Goal: Information Seeking & Learning: Learn about a topic

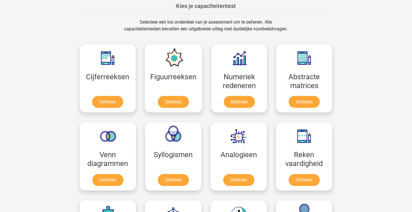
scroll to position [233, 0]
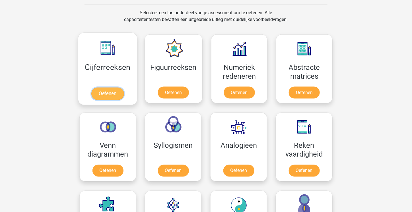
click at [109, 94] on link "Oefenen" at bounding box center [107, 94] width 32 height 13
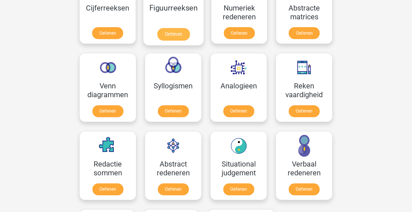
scroll to position [293, 0]
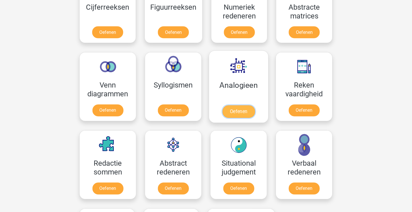
click at [241, 106] on link "Oefenen" at bounding box center [239, 112] width 32 height 13
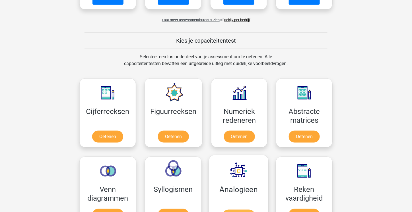
scroll to position [188, 0]
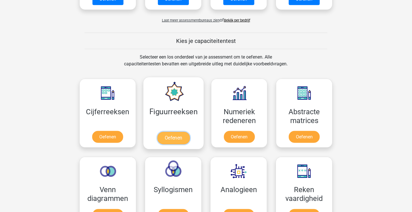
click at [179, 132] on link "Oefenen" at bounding box center [173, 138] width 32 height 13
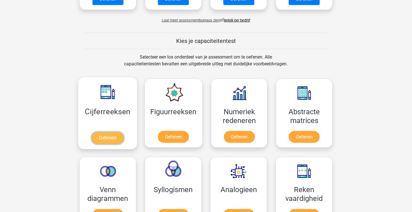
click at [108, 132] on link "Oefenen" at bounding box center [107, 138] width 32 height 13
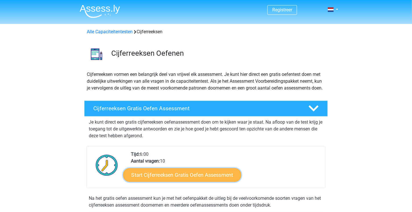
click at [174, 181] on link "Start Cijferreeksen Gratis Oefen Assessment" at bounding box center [182, 175] width 118 height 14
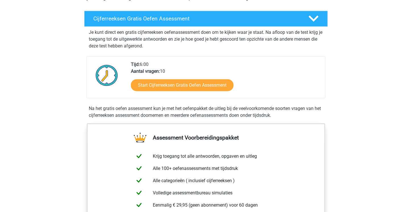
scroll to position [165, 0]
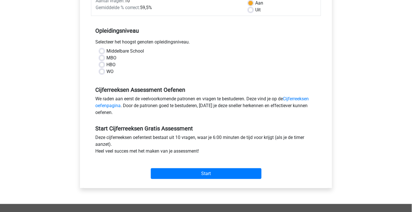
scroll to position [96, 0]
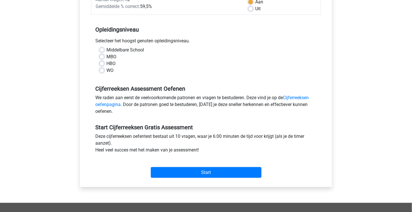
click at [107, 56] on label "MBO" at bounding box center [111, 57] width 10 height 7
click at [104, 56] on input "MBO" at bounding box center [102, 57] width 5 height 6
radio input "true"
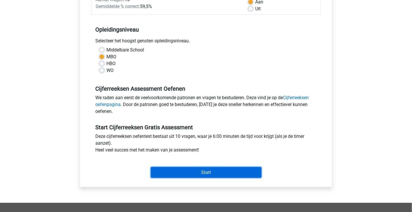
click at [213, 175] on input "Start" at bounding box center [206, 172] width 111 height 11
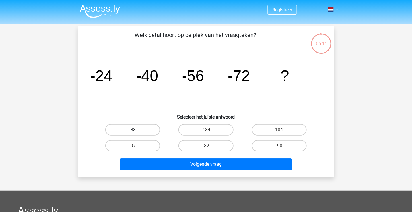
click at [145, 131] on label "-88" at bounding box center [132, 129] width 55 height 11
click at [137, 131] on input "-88" at bounding box center [135, 132] width 4 height 4
radio input "true"
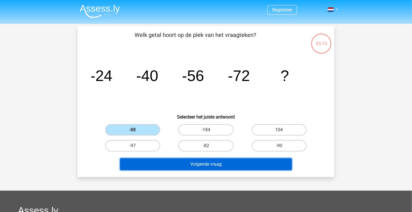
click at [200, 164] on button "Volgende vraag" at bounding box center [206, 165] width 172 height 12
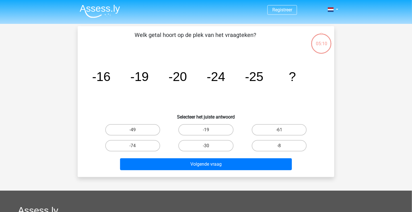
scroll to position [26, 0]
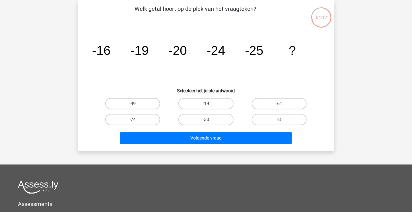
click at [209, 122] on input "-30" at bounding box center [208, 122] width 4 height 4
radio input "true"
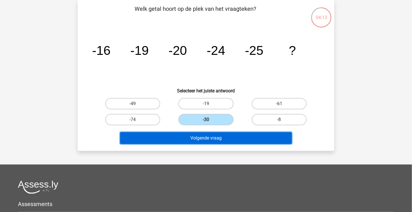
click at [200, 138] on button "Volgende vraag" at bounding box center [206, 138] width 172 height 12
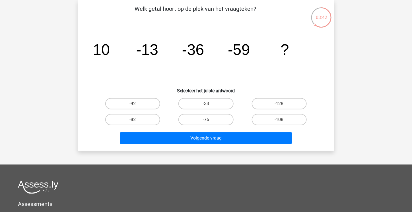
click at [209, 122] on input "-76" at bounding box center [208, 122] width 4 height 4
radio input "true"
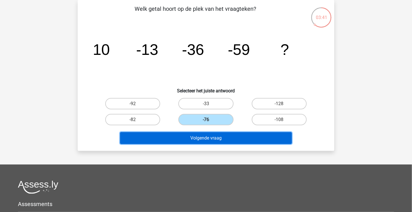
click at [207, 138] on button "Volgende vraag" at bounding box center [206, 138] width 172 height 12
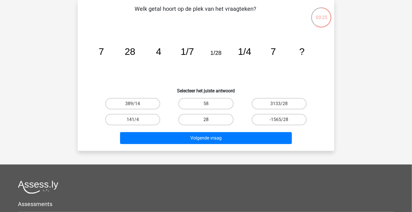
click at [208, 119] on label "28" at bounding box center [205, 119] width 55 height 11
click at [208, 120] on input "28" at bounding box center [208, 122] width 4 height 4
radio input "true"
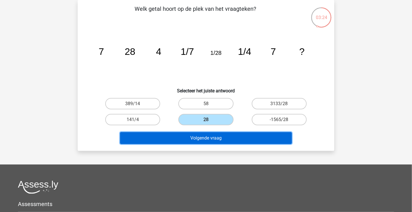
click at [204, 136] on button "Volgende vraag" at bounding box center [206, 138] width 172 height 12
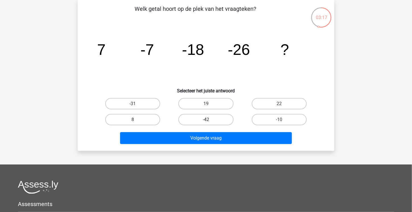
click at [210, 120] on label "-42" at bounding box center [205, 119] width 55 height 11
click at [210, 120] on input "-42" at bounding box center [208, 122] width 4 height 4
radio input "true"
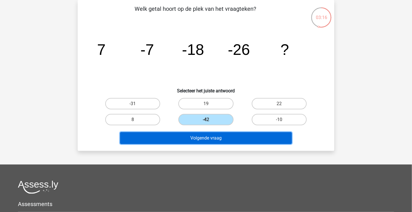
click at [203, 137] on button "Volgende vraag" at bounding box center [206, 138] width 172 height 12
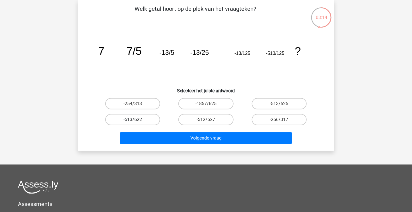
click at [143, 118] on label "-513/622" at bounding box center [132, 119] width 55 height 11
click at [137, 120] on input "-513/622" at bounding box center [135, 122] width 4 height 4
radio input "true"
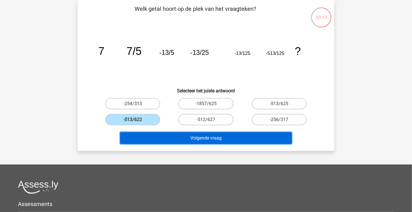
click at [173, 141] on button "Volgende vraag" at bounding box center [206, 138] width 172 height 12
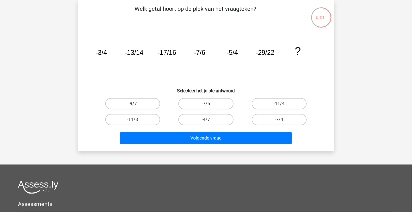
click at [279, 106] on input "-11/4" at bounding box center [281, 106] width 4 height 4
radio input "true"
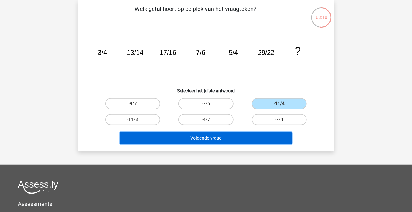
click at [230, 140] on button "Volgende vraag" at bounding box center [206, 138] width 172 height 12
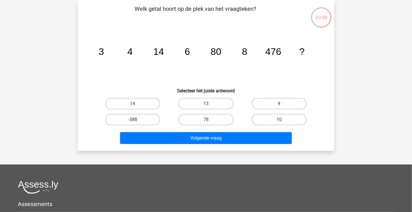
click at [206, 106] on input "13" at bounding box center [208, 106] width 4 height 4
radio input "true"
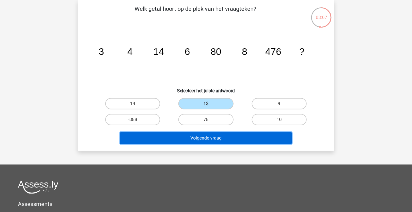
click at [199, 139] on button "Volgende vraag" at bounding box center [206, 138] width 172 height 12
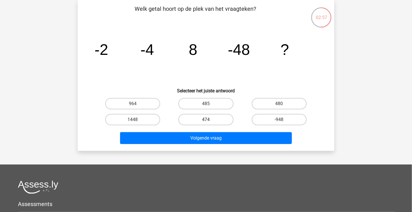
click at [197, 121] on label "474" at bounding box center [205, 119] width 55 height 11
click at [206, 121] on input "474" at bounding box center [208, 122] width 4 height 4
radio input "true"
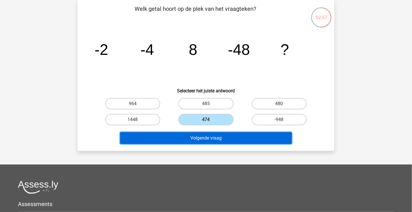
click at [189, 136] on button "Volgende vraag" at bounding box center [206, 138] width 172 height 12
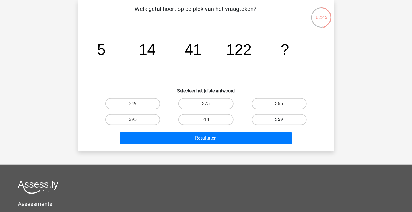
click at [267, 117] on label "359" at bounding box center [279, 119] width 55 height 11
click at [279, 120] on input "359" at bounding box center [281, 122] width 4 height 4
radio input "true"
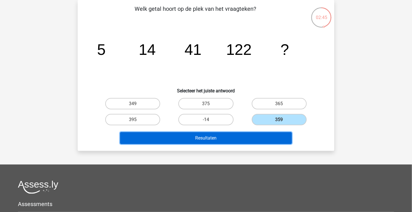
click at [230, 140] on button "Resultaten" at bounding box center [206, 138] width 172 height 12
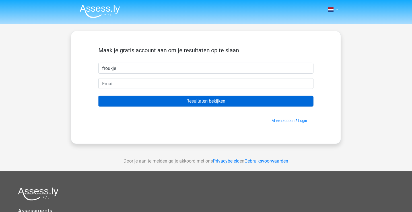
type input "froukje"
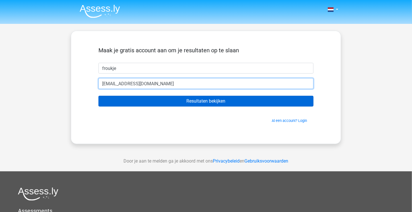
type input "[EMAIL_ADDRESS][DOMAIN_NAME]"
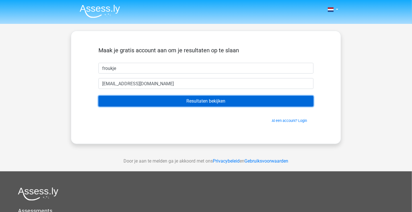
click at [209, 98] on input "Resultaten bekijken" at bounding box center [205, 101] width 215 height 11
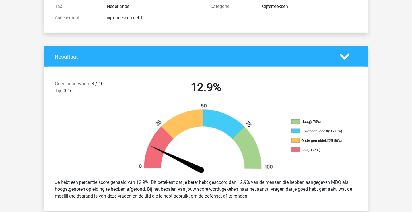
scroll to position [60, 0]
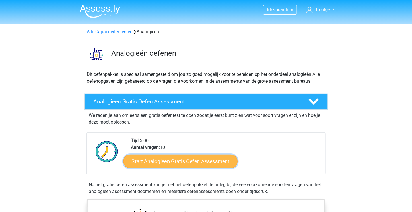
click at [181, 161] on link "Start Analogieen Gratis Oefen Assessment" at bounding box center [181, 162] width 114 height 14
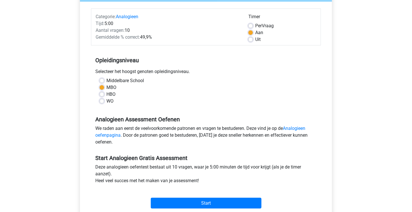
scroll to position [66, 0]
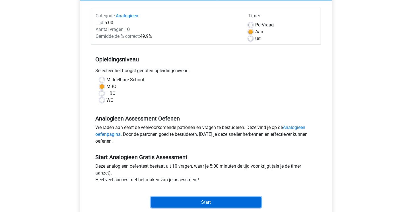
click at [200, 202] on input "Start" at bounding box center [206, 202] width 111 height 11
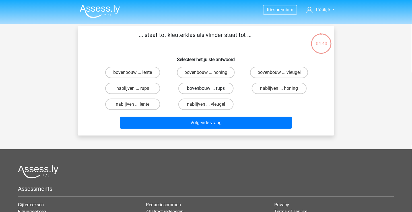
click at [198, 88] on label "bovenbouw ... rups" at bounding box center [205, 88] width 55 height 11
click at [206, 89] on input "bovenbouw ... rups" at bounding box center [208, 91] width 4 height 4
radio input "true"
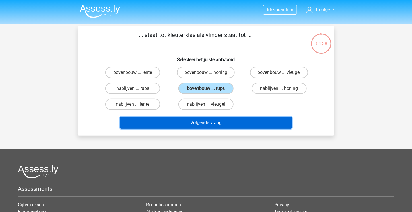
click at [200, 124] on button "Volgende vraag" at bounding box center [206, 123] width 172 height 12
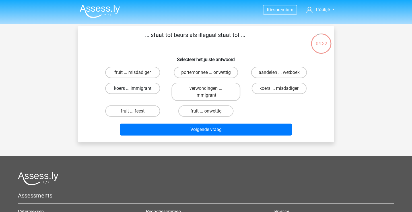
click at [126, 88] on label "koers ... immigrant" at bounding box center [132, 88] width 55 height 11
click at [133, 89] on input "koers ... immigrant" at bounding box center [135, 91] width 4 height 4
radio input "true"
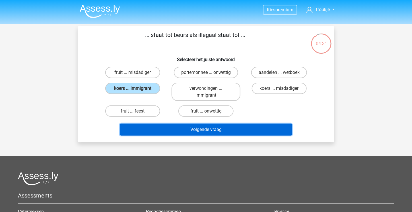
click at [192, 130] on button "Volgende vraag" at bounding box center [206, 130] width 172 height 12
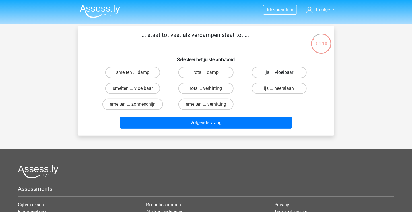
click at [273, 72] on label "ijs ... vloeibaar" at bounding box center [279, 72] width 55 height 11
click at [279, 73] on input "ijs ... vloeibaar" at bounding box center [281, 75] width 4 height 4
radio input "true"
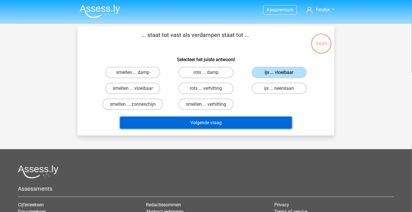
click at [248, 124] on button "Volgende vraag" at bounding box center [206, 123] width 172 height 12
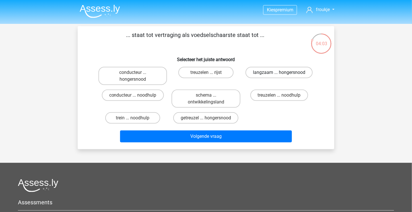
click at [267, 76] on label "langzaam ... hongersnood" at bounding box center [279, 72] width 67 height 11
click at [279, 76] on input "langzaam ... hongersnood" at bounding box center [281, 75] width 4 height 4
radio input "true"
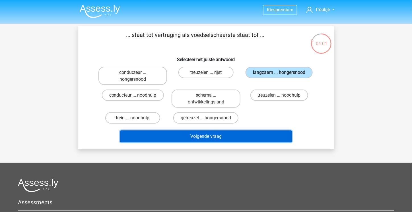
click at [233, 138] on button "Volgende vraag" at bounding box center [206, 137] width 172 height 12
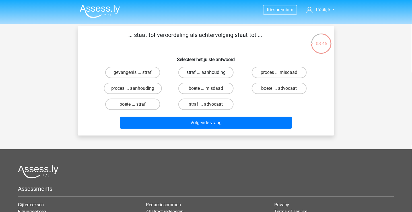
click at [199, 71] on label "straf ... aanhouding" at bounding box center [205, 72] width 55 height 11
click at [206, 73] on input "straf ... aanhouding" at bounding box center [208, 75] width 4 height 4
radio input "true"
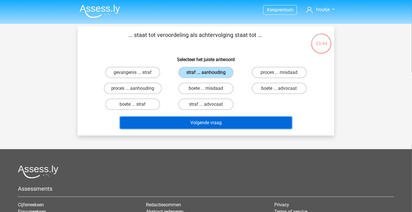
click at [199, 123] on button "Volgende vraag" at bounding box center [206, 123] width 172 height 12
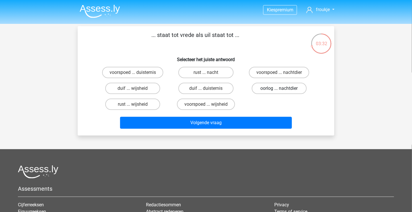
click at [272, 87] on label "oorlog ... nachtdier" at bounding box center [279, 88] width 55 height 11
click at [279, 89] on input "oorlog ... nachtdier" at bounding box center [281, 91] width 4 height 4
radio input "true"
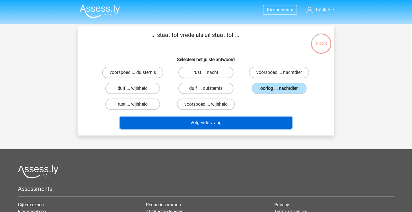
click at [253, 120] on button "Volgende vraag" at bounding box center [206, 123] width 172 height 12
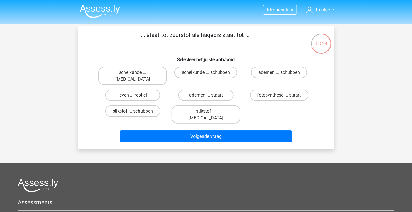
click at [138, 90] on label "leven ... reptiel" at bounding box center [132, 95] width 55 height 11
click at [137, 95] on input "leven ... reptiel" at bounding box center [135, 97] width 4 height 4
radio input "true"
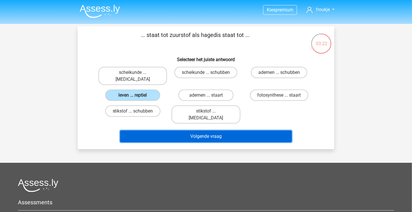
click at [174, 131] on button "Volgende vraag" at bounding box center [206, 137] width 172 height 12
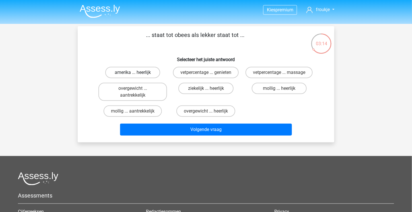
click at [130, 73] on label "amerika ... heerlijk" at bounding box center [132, 72] width 55 height 11
click at [133, 73] on input "amerika ... heerlijk" at bounding box center [135, 75] width 4 height 4
radio input "true"
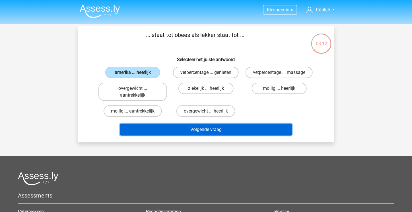
click at [197, 132] on button "Volgende vraag" at bounding box center [206, 130] width 172 height 12
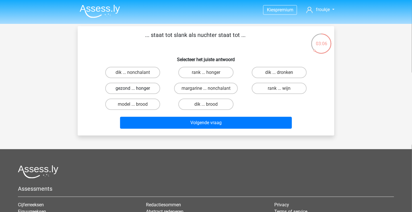
click at [128, 89] on label "gezond ... honger" at bounding box center [132, 88] width 55 height 11
click at [133, 89] on input "gezond ... honger" at bounding box center [135, 91] width 4 height 4
radio input "true"
click at [130, 106] on label "model ... brood" at bounding box center [132, 104] width 55 height 11
click at [133, 106] on input "model ... brood" at bounding box center [135, 106] width 4 height 4
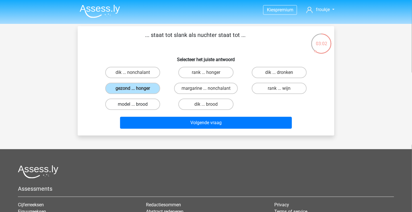
radio input "true"
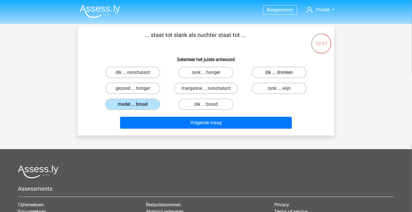
click at [266, 74] on label "dik ... dronken" at bounding box center [279, 72] width 55 height 11
click at [279, 74] on input "dik ... dronken" at bounding box center [281, 75] width 4 height 4
radio input "true"
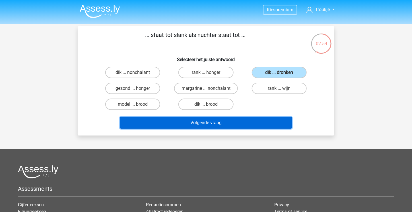
click at [247, 123] on button "Volgende vraag" at bounding box center [206, 123] width 172 height 12
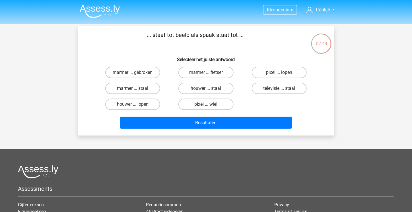
click at [200, 106] on label "pixel ... wiel" at bounding box center [205, 104] width 55 height 11
click at [206, 106] on input "pixel ... wiel" at bounding box center [208, 106] width 4 height 4
radio input "true"
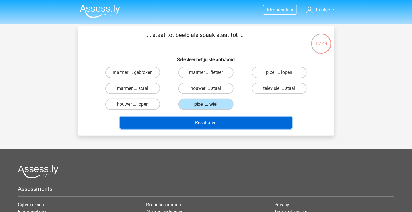
click at [194, 125] on button "Resultaten" at bounding box center [206, 123] width 172 height 12
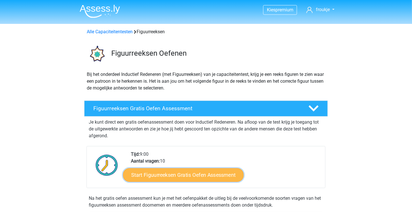
click at [189, 173] on link "Start Figuurreeksen Gratis Oefen Assessment" at bounding box center [183, 175] width 121 height 14
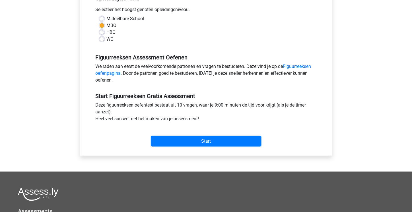
scroll to position [128, 0]
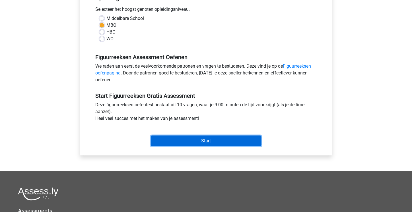
click at [212, 141] on input "Start" at bounding box center [206, 141] width 111 height 11
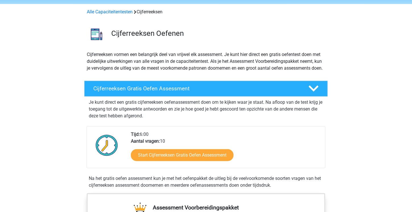
scroll to position [20, 0]
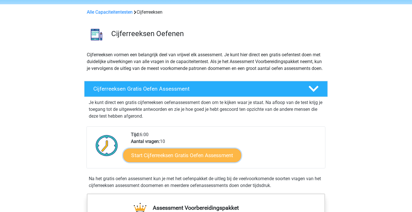
click at [157, 162] on link "Start Cijferreeksen Gratis Oefen Assessment" at bounding box center [182, 156] width 118 height 14
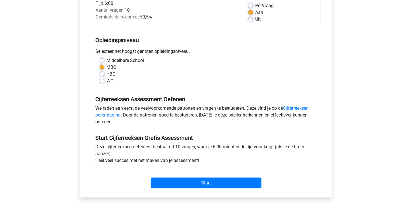
scroll to position [87, 0]
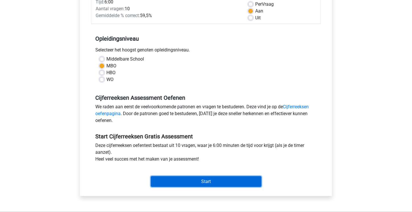
click at [180, 181] on input "Start" at bounding box center [206, 181] width 111 height 11
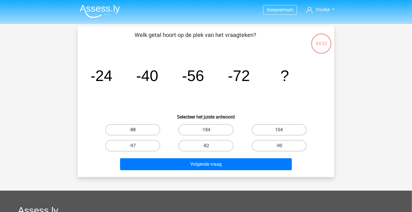
click at [146, 131] on label "-88" at bounding box center [132, 129] width 55 height 11
click at [137, 131] on input "-88" at bounding box center [135, 132] width 4 height 4
radio input "true"
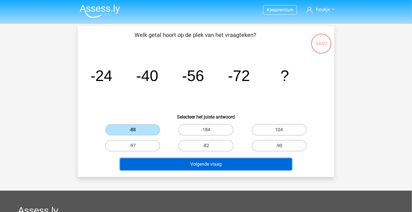
click at [191, 165] on button "Volgende vraag" at bounding box center [206, 165] width 172 height 12
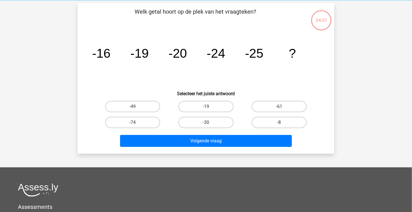
scroll to position [26, 0]
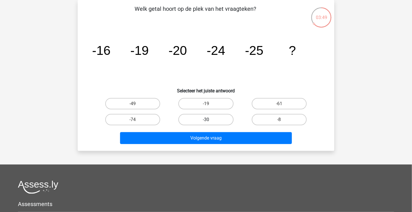
click at [222, 118] on label "-30" at bounding box center [205, 119] width 55 height 11
click at [210, 120] on input "-30" at bounding box center [208, 122] width 4 height 4
radio input "true"
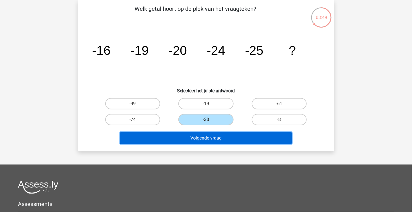
click at [219, 141] on button "Volgende vraag" at bounding box center [206, 138] width 172 height 12
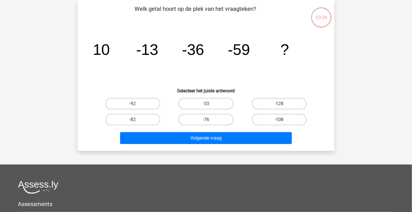
click at [216, 122] on label "-76" at bounding box center [205, 119] width 55 height 11
click at [210, 122] on input "-76" at bounding box center [208, 122] width 4 height 4
radio input "true"
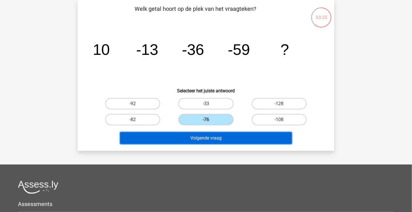
click at [214, 139] on button "Volgende vraag" at bounding box center [206, 138] width 172 height 12
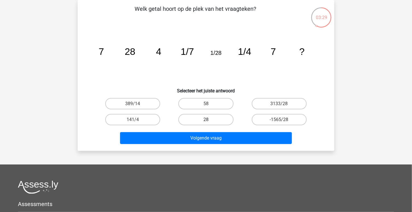
click at [208, 119] on label "28" at bounding box center [205, 119] width 55 height 11
click at [208, 120] on input "28" at bounding box center [208, 122] width 4 height 4
radio input "true"
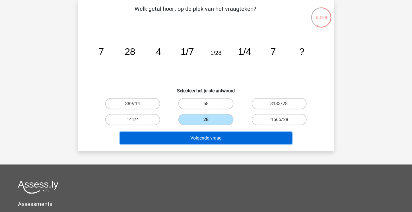
click at [210, 134] on button "Volgende vraag" at bounding box center [206, 138] width 172 height 12
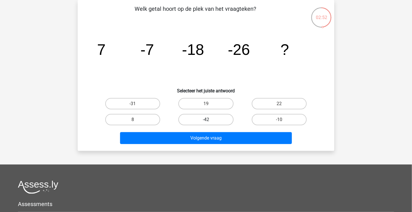
click at [213, 119] on label "-42" at bounding box center [205, 119] width 55 height 11
click at [210, 120] on input "-42" at bounding box center [208, 122] width 4 height 4
radio input "true"
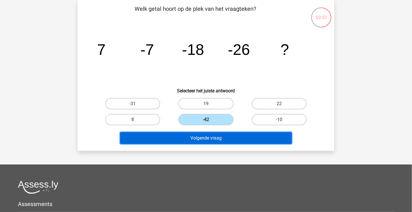
click at [204, 138] on button "Volgende vraag" at bounding box center [206, 138] width 172 height 12
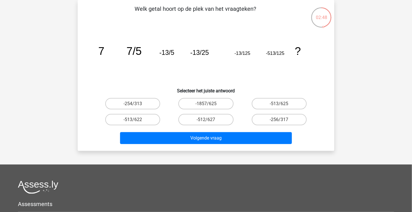
click at [206, 122] on input "-512/627" at bounding box center [208, 122] width 4 height 4
radio input "true"
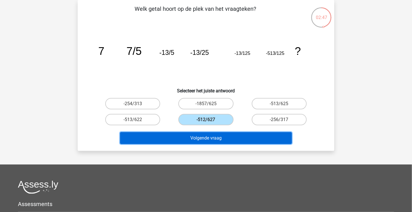
click at [205, 142] on button "Volgende vraag" at bounding box center [206, 138] width 172 height 12
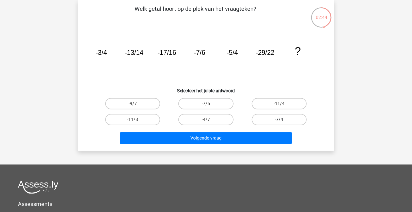
click at [282, 116] on label "-7/4" at bounding box center [279, 119] width 55 height 11
click at [282, 120] on input "-7/4" at bounding box center [281, 122] width 4 height 4
radio input "true"
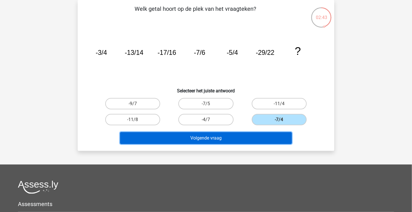
click at [237, 141] on button "Volgende vraag" at bounding box center [206, 138] width 172 height 12
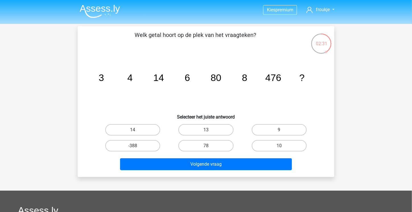
scroll to position [1, 0]
